Goal: Navigation & Orientation: Find specific page/section

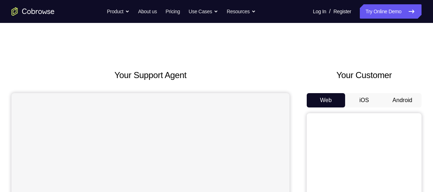
click at [397, 95] on button "Android" at bounding box center [402, 100] width 38 height 14
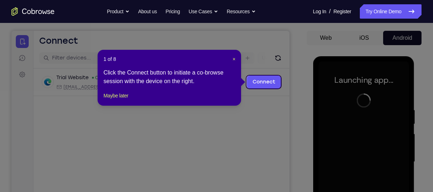
scroll to position [60, 0]
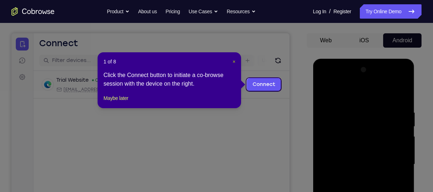
click at [234, 60] on span "×" at bounding box center [234, 62] width 3 height 6
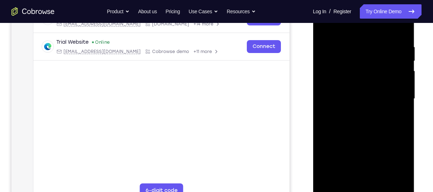
scroll to position [174, 0]
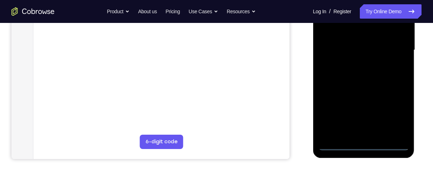
click at [362, 147] on div at bounding box center [363, 50] width 90 height 201
click at [394, 109] on div at bounding box center [363, 50] width 90 height 201
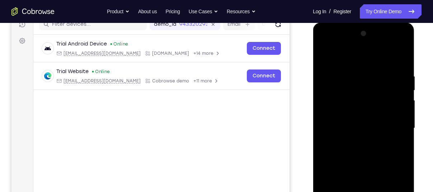
scroll to position [95, 0]
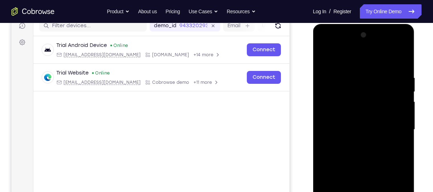
click at [357, 64] on div at bounding box center [363, 129] width 90 height 201
click at [392, 127] on div at bounding box center [363, 129] width 90 height 201
click at [356, 144] on div at bounding box center [363, 129] width 90 height 201
click at [354, 126] on div at bounding box center [363, 129] width 90 height 201
click at [354, 118] on div at bounding box center [363, 129] width 90 height 201
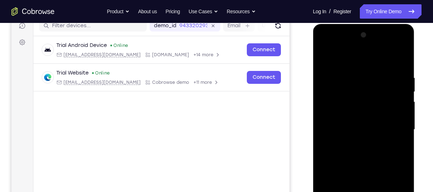
click at [377, 131] on div at bounding box center [363, 129] width 90 height 201
click at [372, 154] on div at bounding box center [363, 129] width 90 height 201
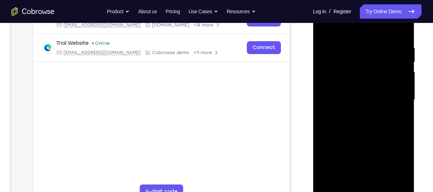
scroll to position [125, 0]
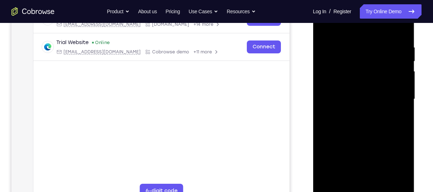
click at [367, 130] on div at bounding box center [363, 99] width 90 height 201
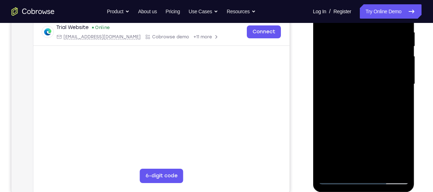
scroll to position [140, 0]
drag, startPoint x: 372, startPoint y: 108, endPoint x: 377, endPoint y: 75, distance: 33.0
click at [377, 75] on div at bounding box center [363, 84] width 90 height 201
drag, startPoint x: 375, startPoint y: 95, endPoint x: 381, endPoint y: 61, distance: 35.0
click at [381, 61] on div at bounding box center [363, 84] width 90 height 201
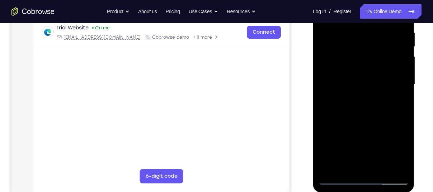
drag, startPoint x: 341, startPoint y: 90, endPoint x: 357, endPoint y: 39, distance: 53.4
click at [357, 39] on div at bounding box center [363, 84] width 90 height 201
drag, startPoint x: 356, startPoint y: 95, endPoint x: 359, endPoint y: 70, distance: 24.6
click at [359, 70] on div at bounding box center [363, 84] width 90 height 201
drag, startPoint x: 355, startPoint y: 115, endPoint x: 363, endPoint y: 74, distance: 41.8
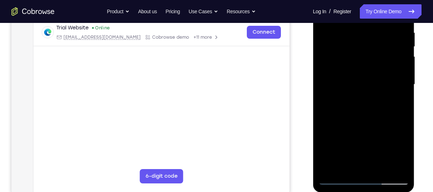
click at [363, 74] on div at bounding box center [363, 84] width 90 height 201
drag, startPoint x: 370, startPoint y: 122, endPoint x: 390, endPoint y: 76, distance: 50.1
click at [390, 76] on div at bounding box center [363, 84] width 90 height 201
drag, startPoint x: 390, startPoint y: 76, endPoint x: 397, endPoint y: 25, distance: 51.4
click at [397, 25] on div at bounding box center [363, 84] width 90 height 201
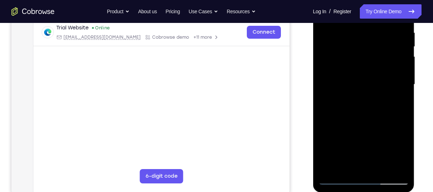
drag, startPoint x: 378, startPoint y: 121, endPoint x: 391, endPoint y: 64, distance: 58.6
click at [391, 64] on div at bounding box center [363, 84] width 90 height 201
drag, startPoint x: 391, startPoint y: 64, endPoint x: 393, endPoint y: 28, distance: 35.9
click at [393, 28] on div at bounding box center [363, 84] width 90 height 201
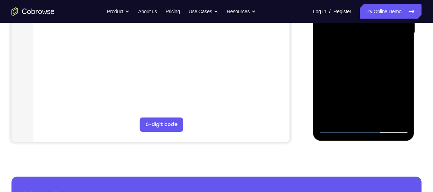
scroll to position [202, 0]
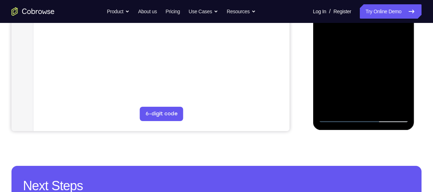
drag, startPoint x: 344, startPoint y: 93, endPoint x: 348, endPoint y: 66, distance: 27.2
click at [348, 66] on div at bounding box center [363, 22] width 90 height 201
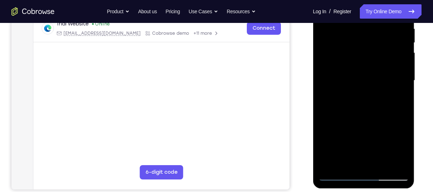
scroll to position [144, 0]
drag, startPoint x: 348, startPoint y: 125, endPoint x: 356, endPoint y: 30, distance: 95.0
click at [356, 30] on div at bounding box center [363, 81] width 90 height 201
drag, startPoint x: 363, startPoint y: 78, endPoint x: 368, endPoint y: 36, distance: 41.6
click at [368, 36] on div at bounding box center [363, 81] width 90 height 201
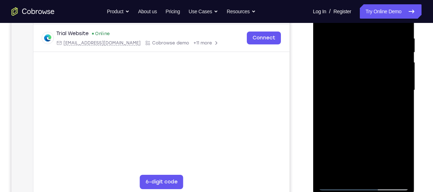
scroll to position [133, 0]
drag, startPoint x: 372, startPoint y: 119, endPoint x: 386, endPoint y: 49, distance: 71.3
click at [386, 49] on div at bounding box center [363, 91] width 90 height 201
drag, startPoint x: 375, startPoint y: 99, endPoint x: 392, endPoint y: 37, distance: 63.7
click at [392, 37] on div at bounding box center [363, 91] width 90 height 201
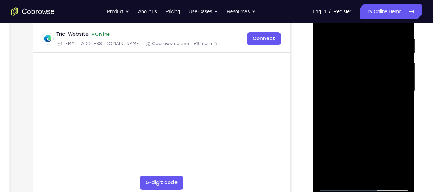
drag, startPoint x: 375, startPoint y: 91, endPoint x: 380, endPoint y: 48, distance: 42.6
click at [380, 48] on div at bounding box center [363, 91] width 90 height 201
drag, startPoint x: 369, startPoint y: 133, endPoint x: 382, endPoint y: 76, distance: 58.6
click at [382, 76] on div at bounding box center [363, 91] width 90 height 201
drag, startPoint x: 361, startPoint y: 130, endPoint x: 368, endPoint y: 85, distance: 45.4
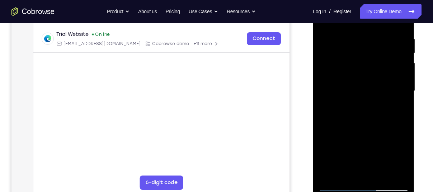
click at [368, 85] on div at bounding box center [363, 91] width 90 height 201
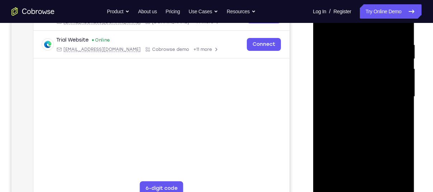
scroll to position [123, 0]
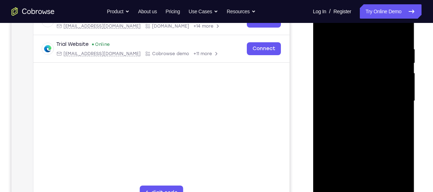
drag, startPoint x: 368, startPoint y: 144, endPoint x: 382, endPoint y: 62, distance: 82.3
click at [382, 62] on div at bounding box center [363, 101] width 90 height 201
drag, startPoint x: 382, startPoint y: 62, endPoint x: 391, endPoint y: 35, distance: 28.6
click at [391, 35] on div at bounding box center [363, 101] width 90 height 201
drag, startPoint x: 383, startPoint y: 85, endPoint x: 390, endPoint y: 63, distance: 22.9
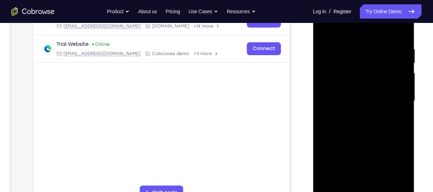
click at [390, 63] on div at bounding box center [363, 101] width 90 height 201
drag, startPoint x: 380, startPoint y: 98, endPoint x: 396, endPoint y: 62, distance: 39.3
click at [396, 62] on div at bounding box center [363, 101] width 90 height 201
drag, startPoint x: 395, startPoint y: 115, endPoint x: 405, endPoint y: 89, distance: 28.5
click at [405, 89] on div at bounding box center [363, 101] width 90 height 201
